Goal: Task Accomplishment & Management: Use online tool/utility

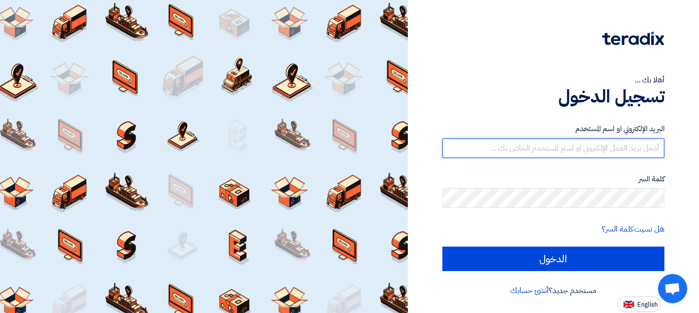
click at [550, 152] on input "text" at bounding box center [554, 147] width 222 height 19
type input "[EMAIL_ADDRESS][DOMAIN_NAME]"
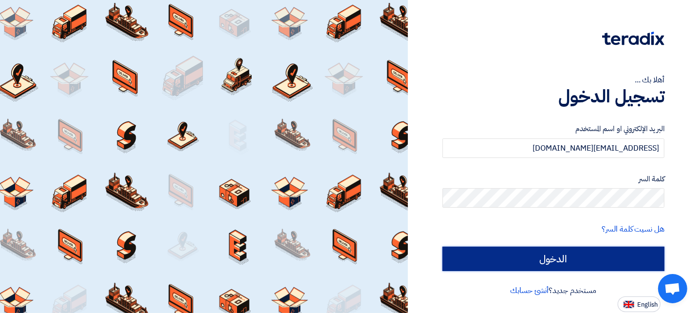
click at [559, 262] on input "الدخول" at bounding box center [554, 258] width 222 height 24
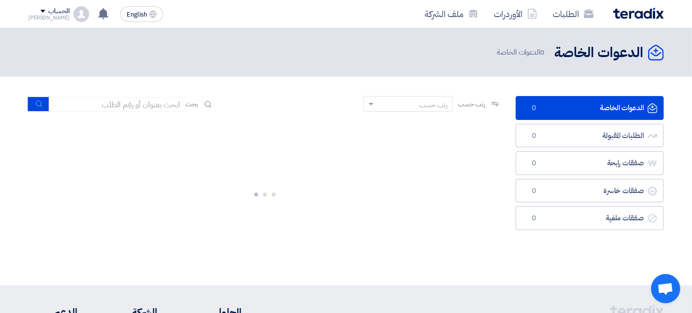
scroll to position [49, 0]
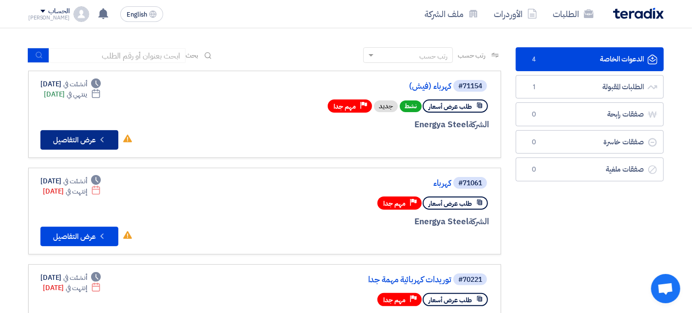
click at [88, 137] on button "Check details عرض التفاصيل" at bounding box center [79, 139] width 78 height 19
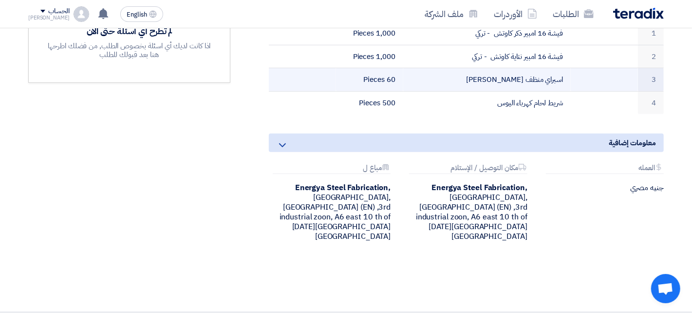
scroll to position [340, 0]
